Goal: Obtain resource: Download file/media

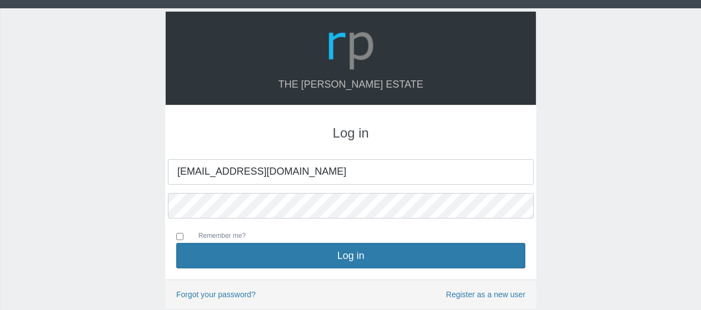
type input "[EMAIL_ADDRESS][DOMAIN_NAME]"
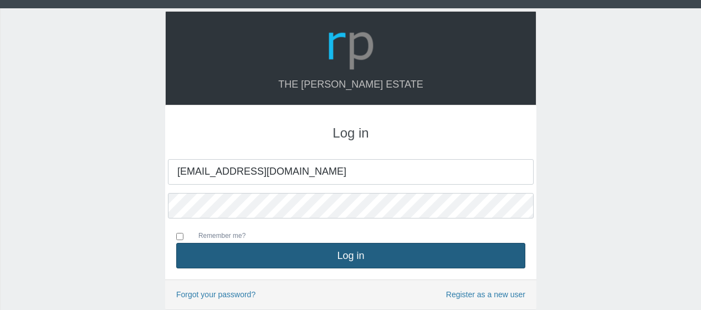
click at [338, 253] on button "Log in" at bounding box center [350, 255] width 349 height 25
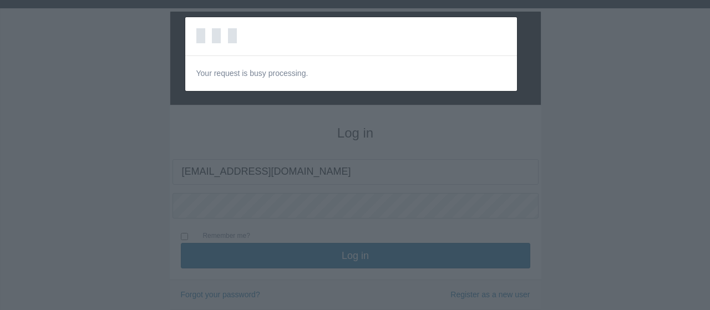
drag, startPoint x: 484, startPoint y: 169, endPoint x: 442, endPoint y: 155, distance: 45.1
click at [442, 155] on div "Loading… Your request is busy processing." at bounding box center [355, 155] width 710 height 310
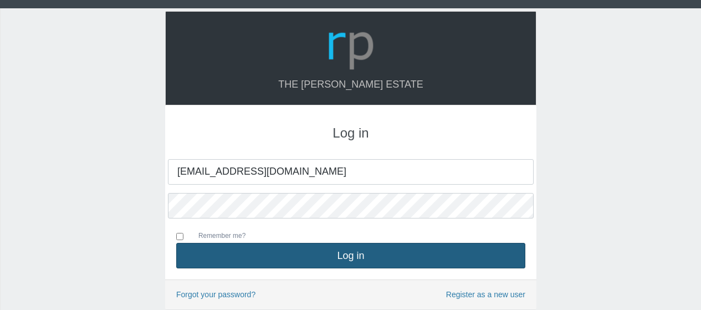
click at [349, 253] on button "Log in" at bounding box center [350, 255] width 349 height 25
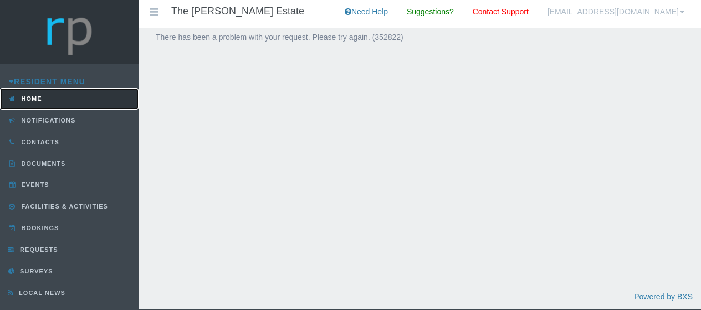
click at [32, 97] on span "Home" at bounding box center [30, 98] width 23 height 7
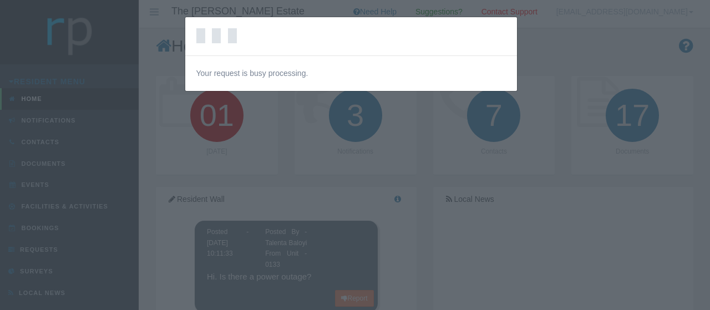
click at [42, 161] on div "Loading… Your request is busy processing." at bounding box center [355, 155] width 710 height 310
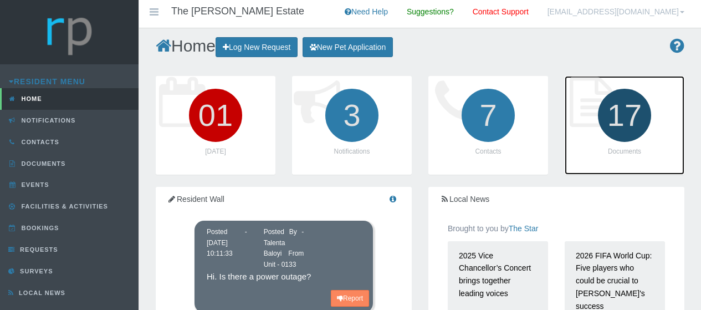
click at [633, 130] on icon "17" at bounding box center [625, 115] width 62 height 62
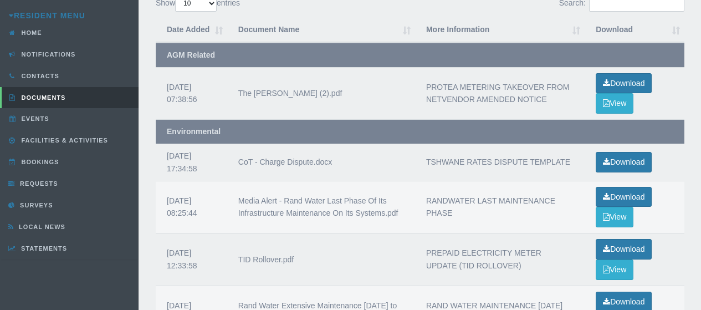
scroll to position [67, 0]
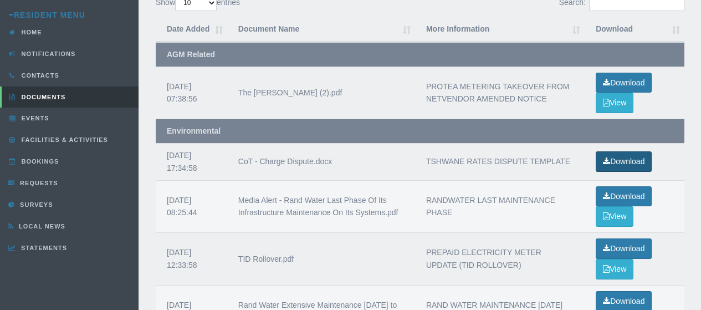
click at [609, 164] on icon at bounding box center [606, 161] width 7 height 8
